Goal: Transaction & Acquisition: Purchase product/service

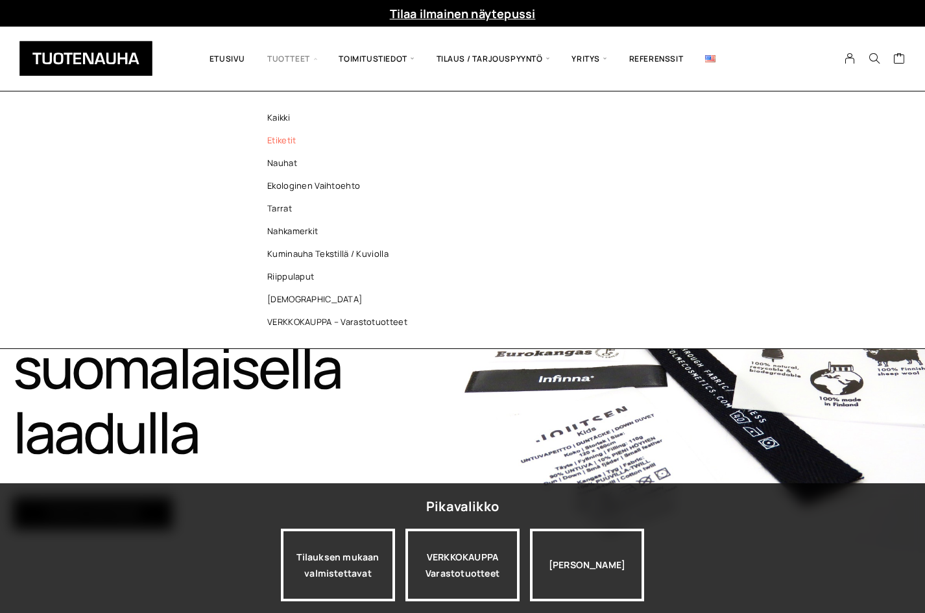
click at [271, 143] on link "Etiketit" at bounding box center [341, 140] width 188 height 23
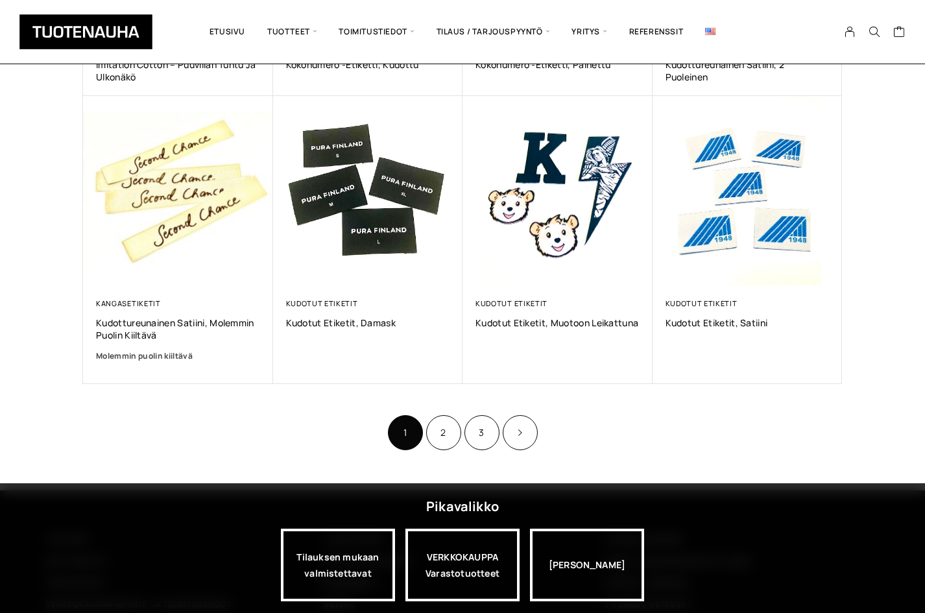
scroll to position [779, 0]
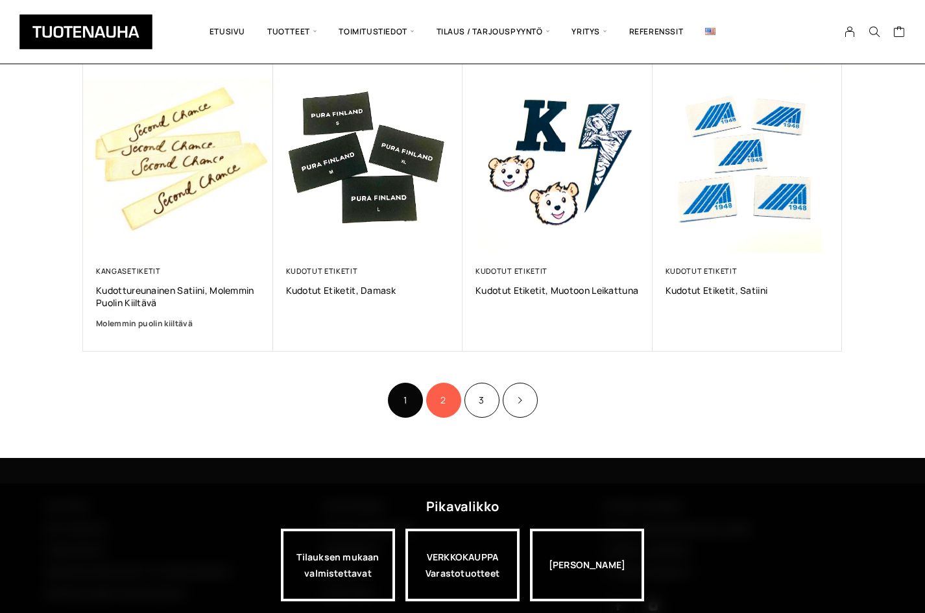
click at [446, 393] on link "2" at bounding box center [443, 400] width 35 height 35
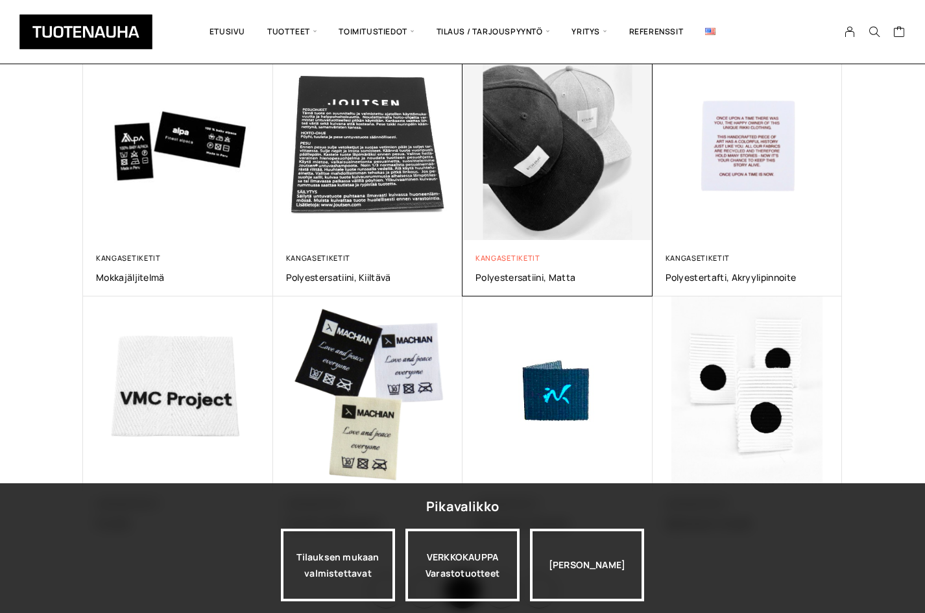
scroll to position [649, 0]
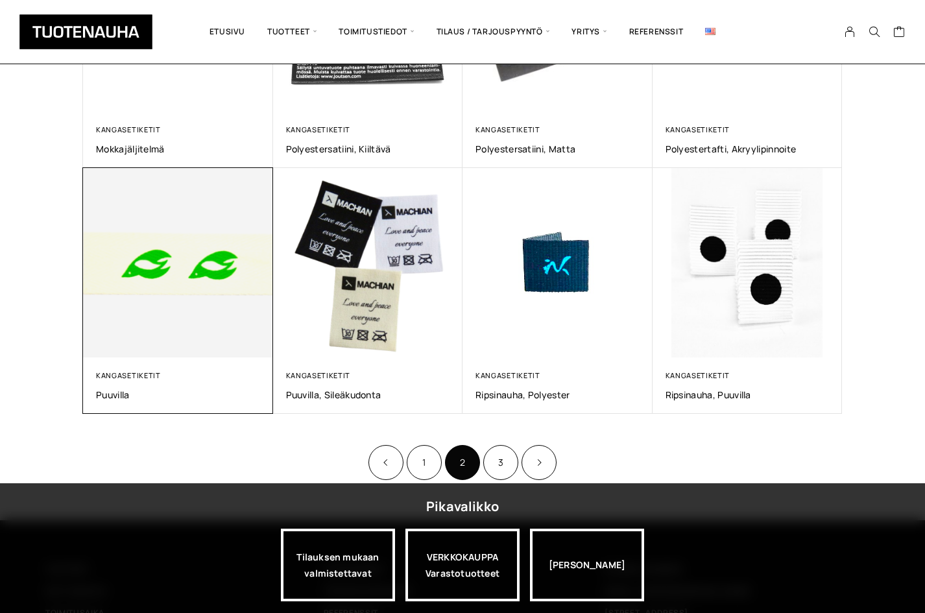
click at [232, 292] on img at bounding box center [178, 262] width 199 height 199
